Goal: Task Accomplishment & Management: Use online tool/utility

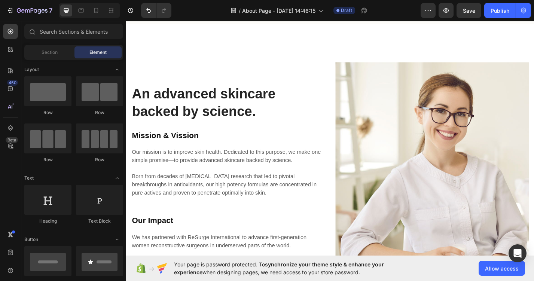
scroll to position [1088, 0]
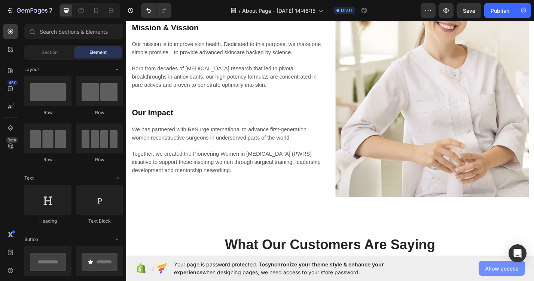
click at [491, 264] on span "Allow access" at bounding box center [502, 268] width 34 height 8
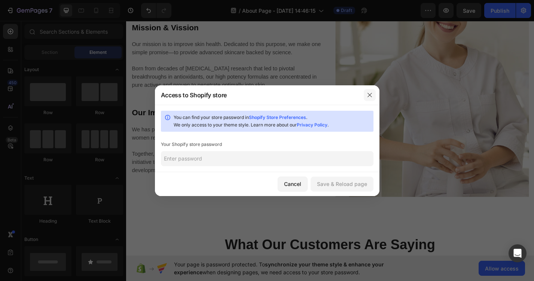
click at [371, 95] on icon "button" at bounding box center [369, 95] width 6 height 6
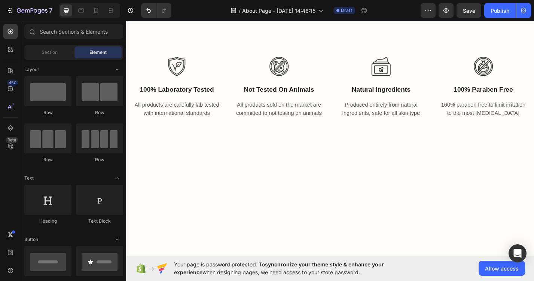
scroll to position [393, 0]
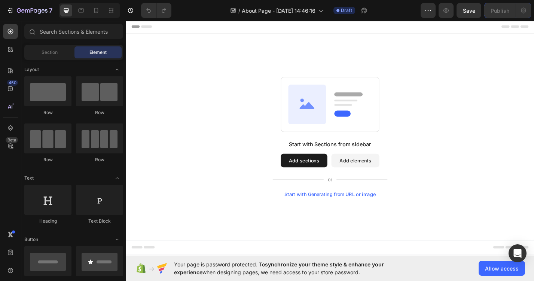
click at [328, 172] on button "Add sections" at bounding box center [321, 174] width 51 height 15
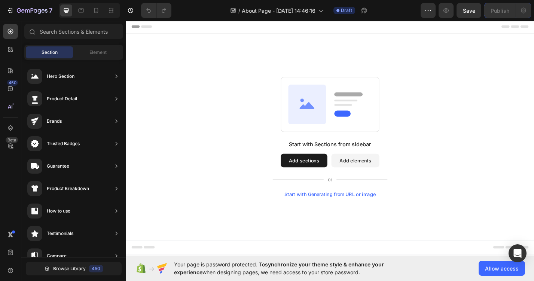
click at [393, 168] on button "Add elements" at bounding box center [378, 174] width 53 height 15
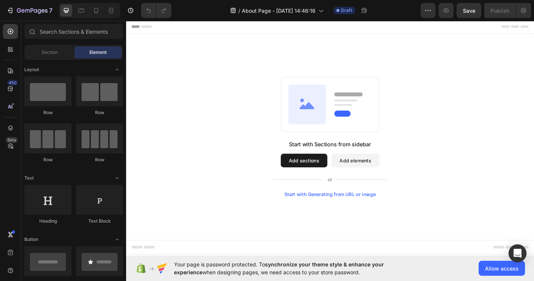
click at [372, 175] on button "Add elements" at bounding box center [378, 174] width 53 height 15
click at [492, 268] on span "Allow access" at bounding box center [502, 268] width 34 height 8
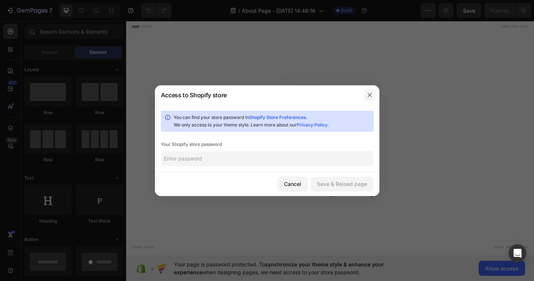
click at [368, 98] on button "button" at bounding box center [369, 95] width 12 height 12
